Goal: Task Accomplishment & Management: Manage account settings

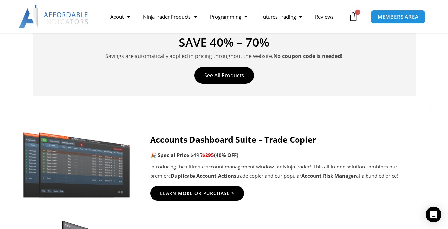
scroll to position [225, 0]
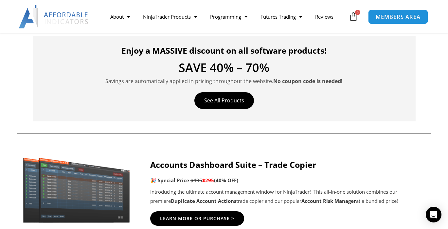
click at [391, 20] on link "MEMBERS AREA" at bounding box center [399, 16] width 60 height 15
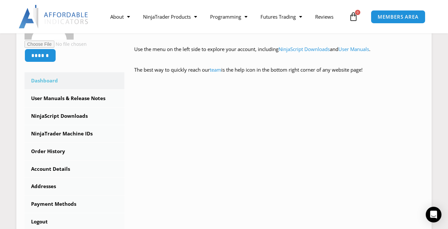
scroll to position [205, 0]
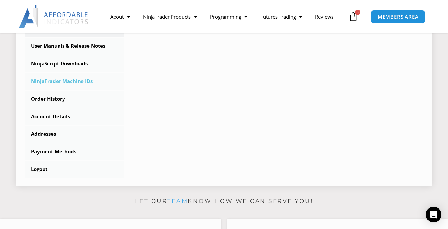
click at [65, 84] on link "NinjaTrader Machine IDs" at bounding box center [75, 81] width 100 height 17
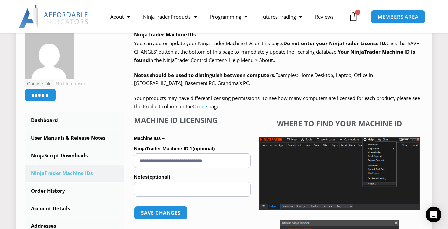
scroll to position [107, 0]
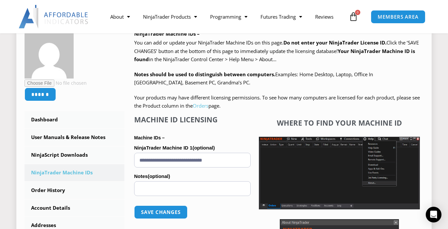
click at [209, 108] on link "Orders" at bounding box center [201, 106] width 16 height 7
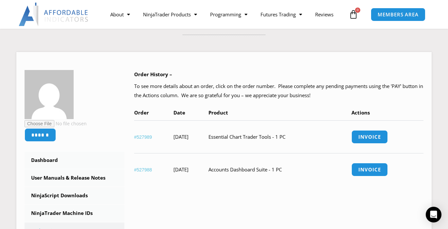
scroll to position [71, 0]
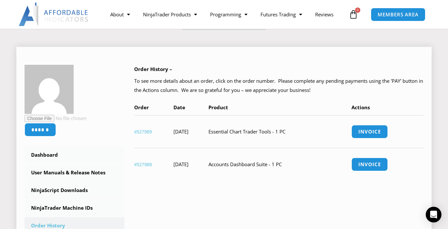
drag, startPoint x: 241, startPoint y: 132, endPoint x: 304, endPoint y: 135, distance: 62.6
click at [304, 135] on td "Essential Chart Trader Tools - 1 PC" at bounding box center [280, 131] width 143 height 33
copy td "Essential Chart Trader Tools"
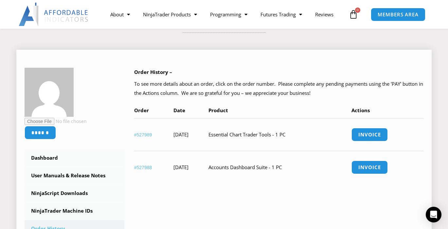
scroll to position [0, 0]
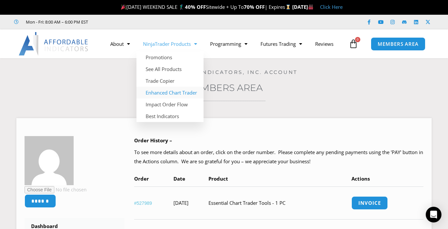
click at [171, 95] on link "Enhanced Chart Trader" at bounding box center [170, 93] width 67 height 12
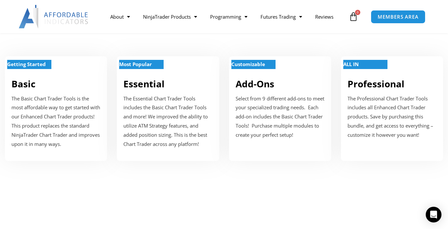
scroll to position [264, 0]
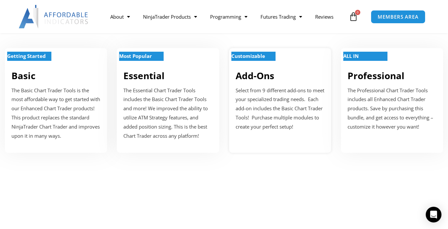
click at [250, 59] on strong "Customizable" at bounding box center [249, 56] width 34 height 7
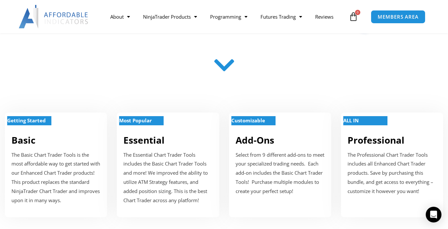
scroll to position [197, 0]
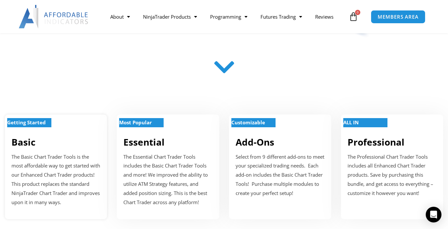
click at [59, 142] on h2 "Basic" at bounding box center [55, 142] width 89 height 12
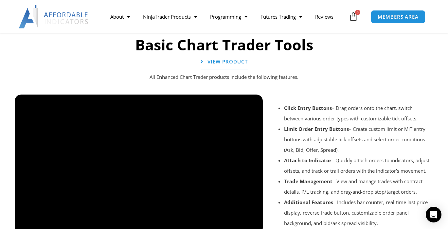
scroll to position [480, 0]
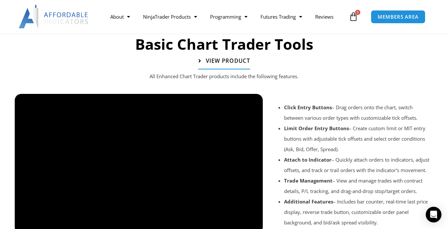
click at [220, 60] on span "View Product" at bounding box center [228, 61] width 44 height 6
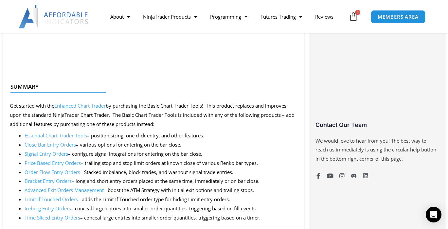
scroll to position [439, 0]
click at [69, 139] on link "Essential Chart Trader Tools" at bounding box center [56, 136] width 63 height 7
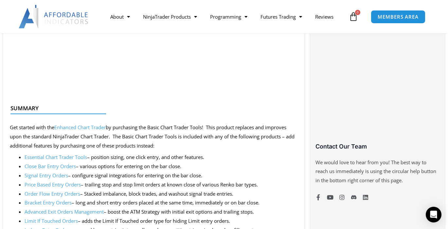
scroll to position [475, 0]
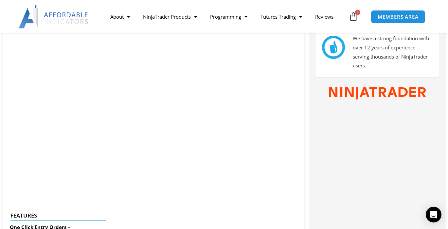
scroll to position [353, 0]
